Goal: Find specific page/section: Find specific page/section

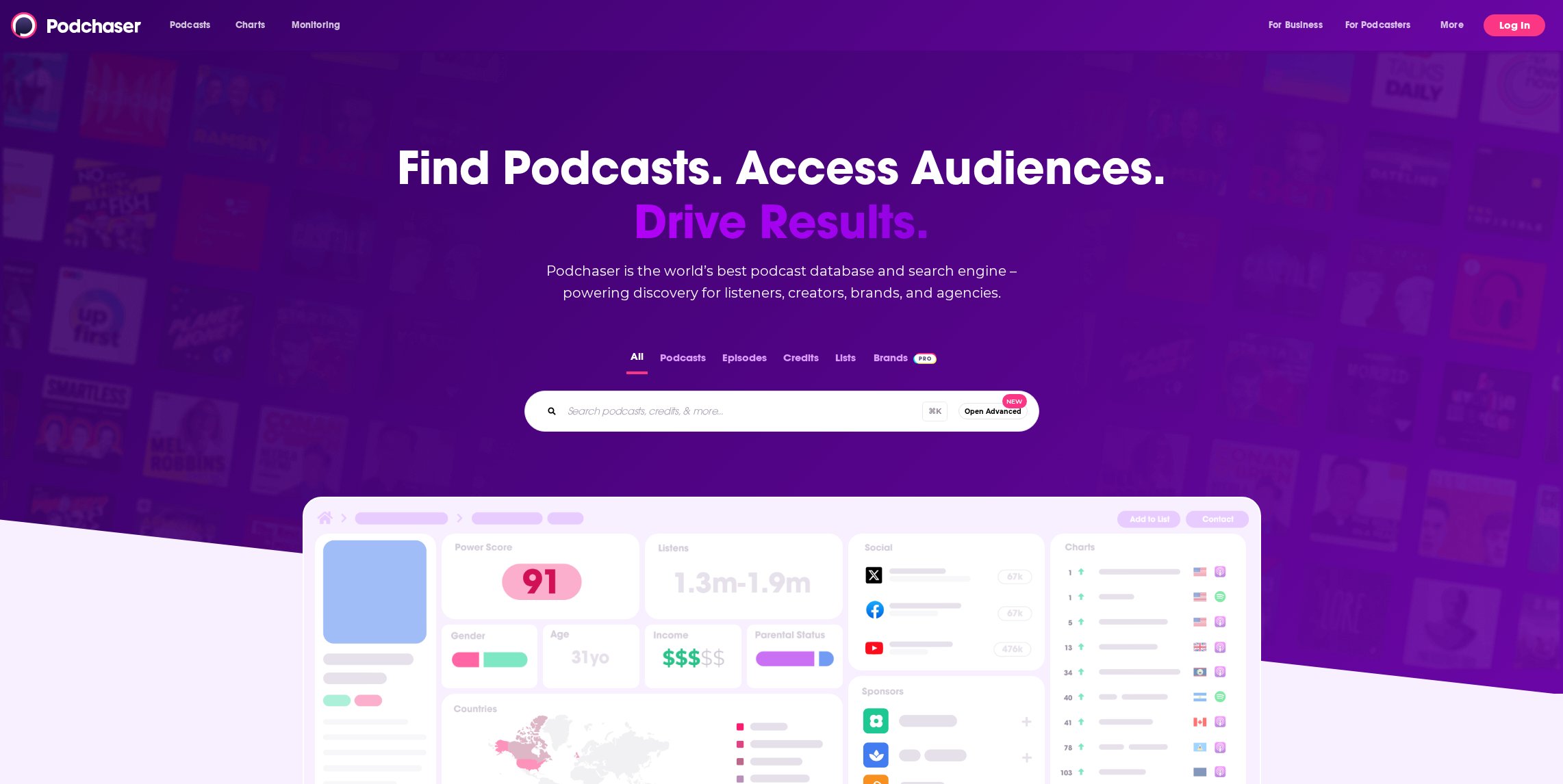
click at [1522, 21] on button "Log In" at bounding box center [1514, 26] width 61 height 22
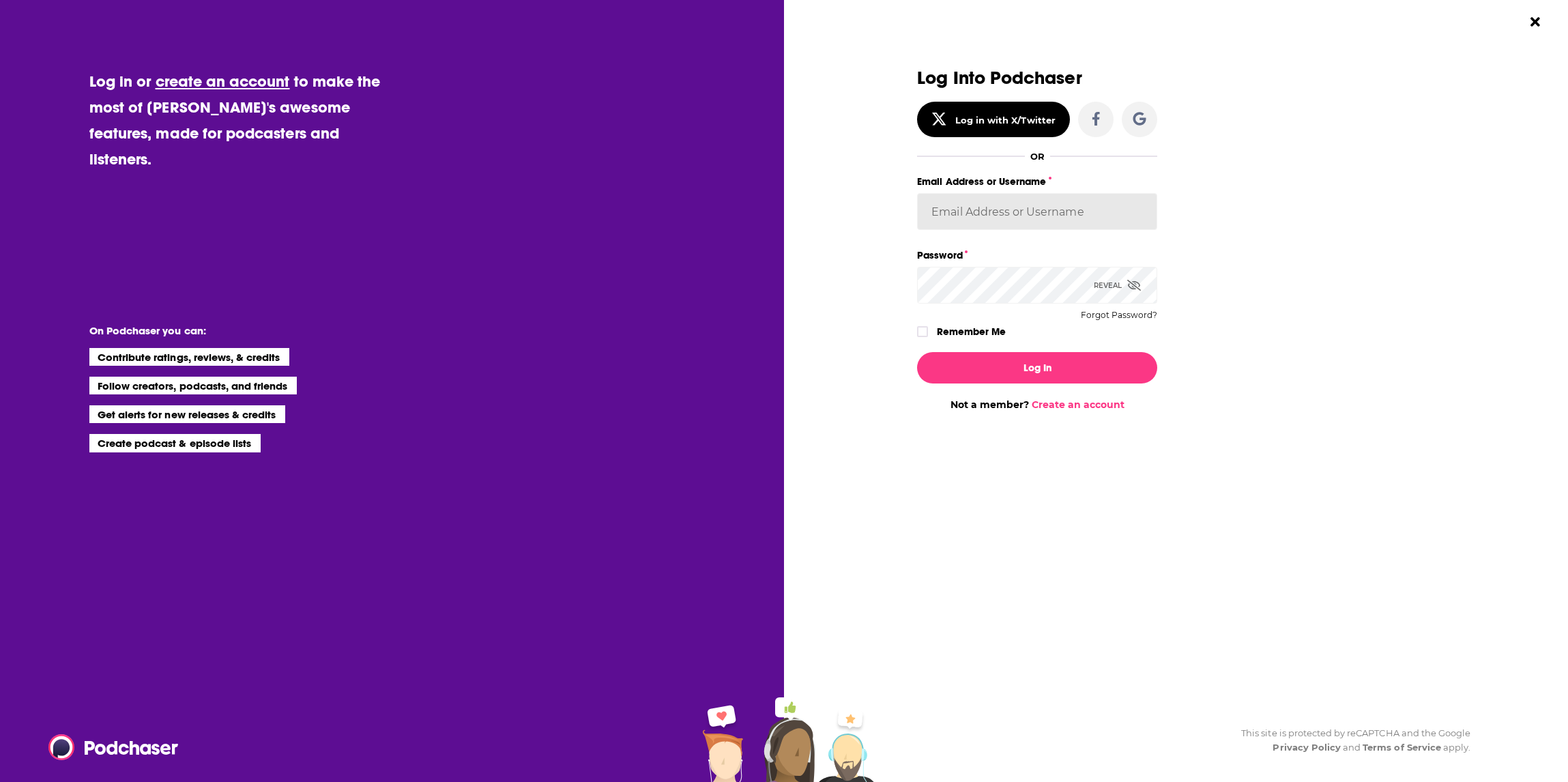
type input "[PERSON_NAME][EMAIL_ADDRESS][DOMAIN_NAME]"
click at [991, 374] on button "Log In" at bounding box center [1037, 367] width 240 height 32
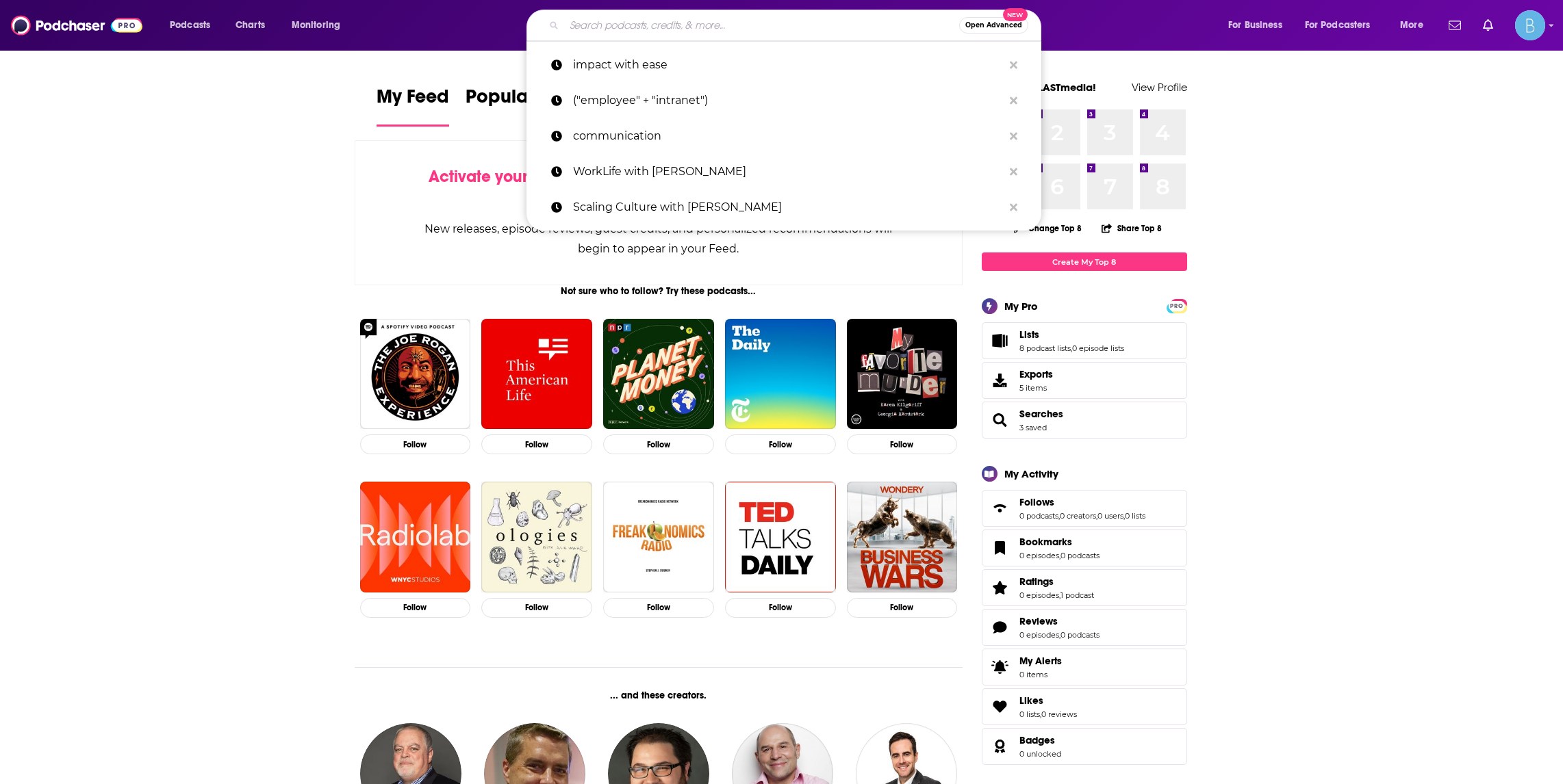
click at [672, 30] on input "Search podcasts, credits, & more..." at bounding box center [762, 26] width 395 height 22
paste input "IMPACT WITH EASE"
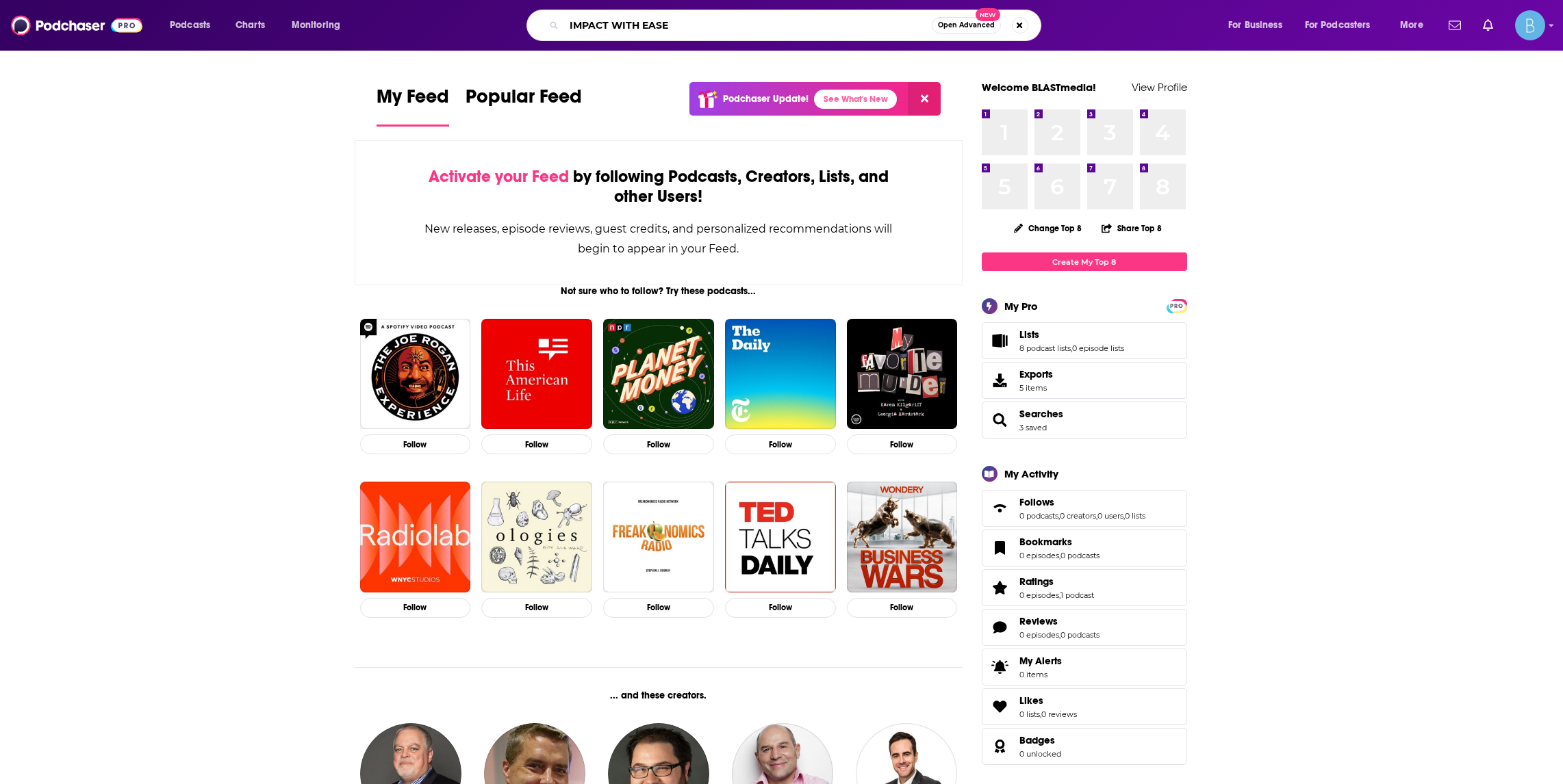
type input "IMPACT WITH EASE"
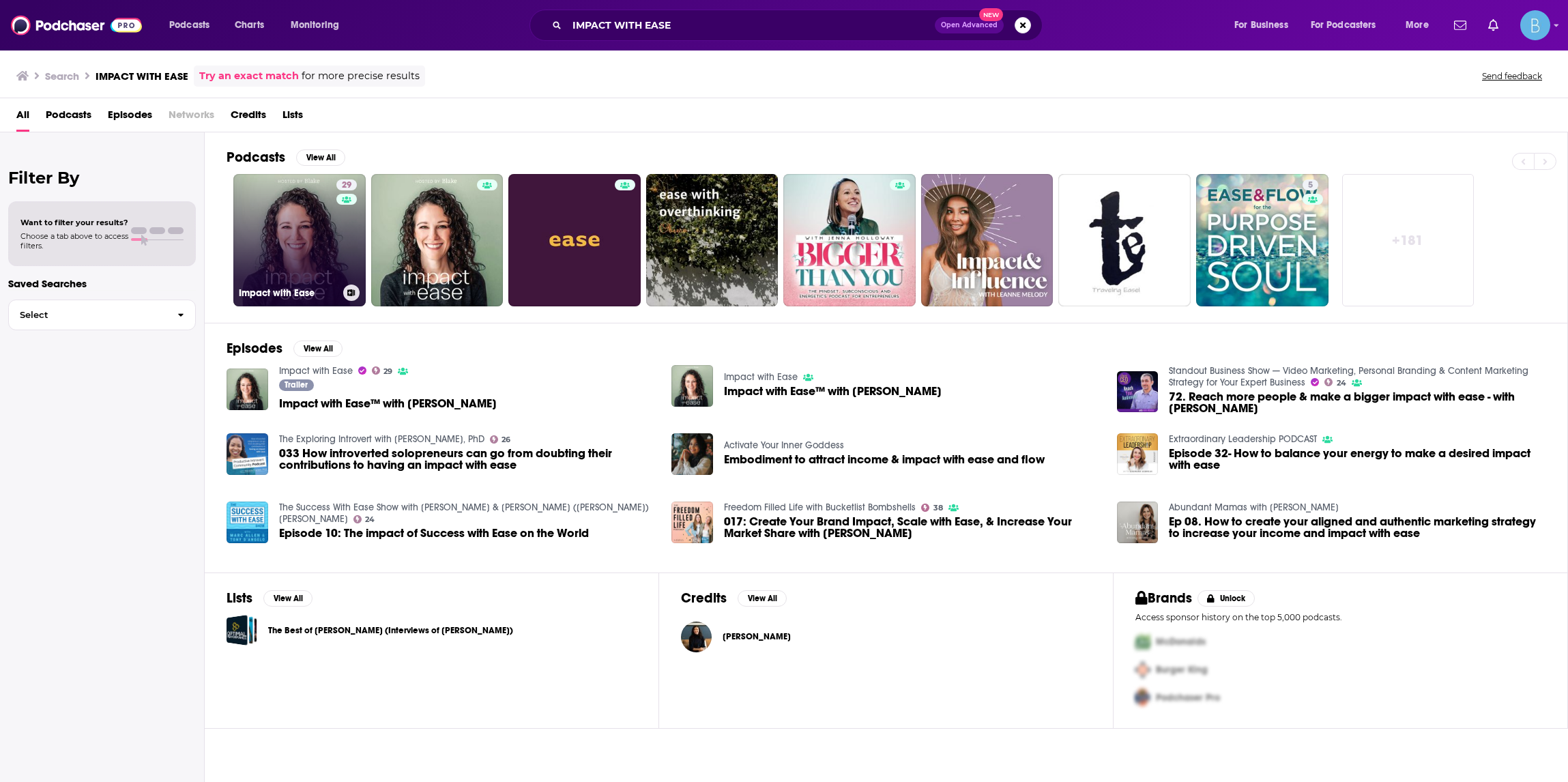
click at [286, 224] on link "29 Impact with Ease" at bounding box center [299, 240] width 132 height 132
